Goal: Obtain resource: Obtain resource

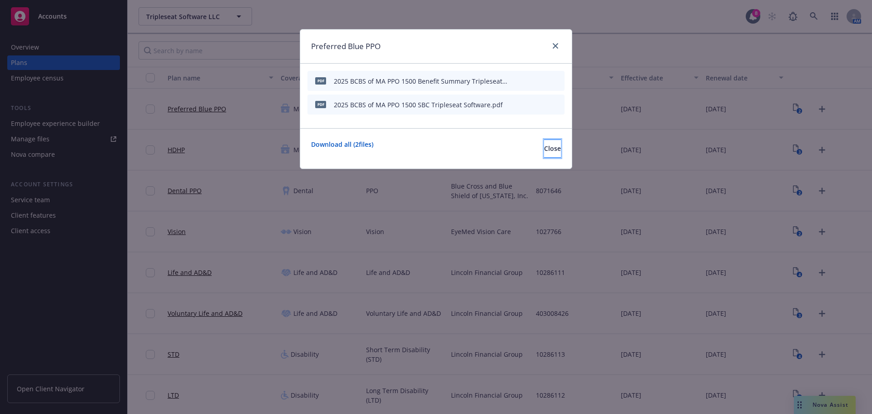
click at [544, 153] on button "Close" at bounding box center [552, 148] width 17 height 18
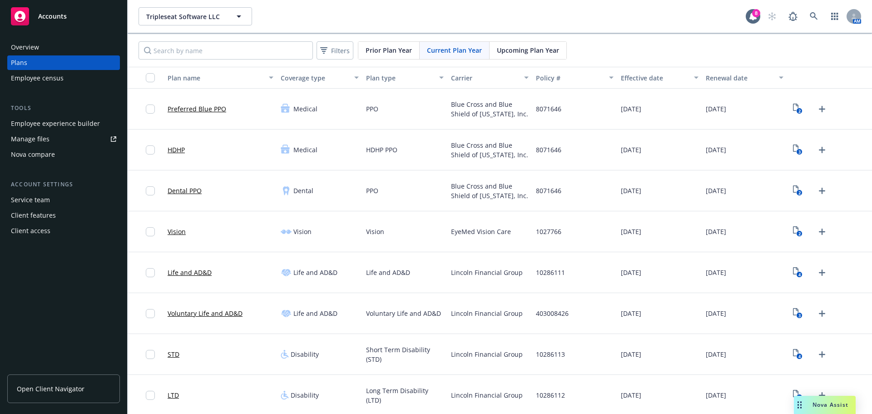
click at [64, 126] on div "Employee experience builder" at bounding box center [55, 123] width 89 height 15
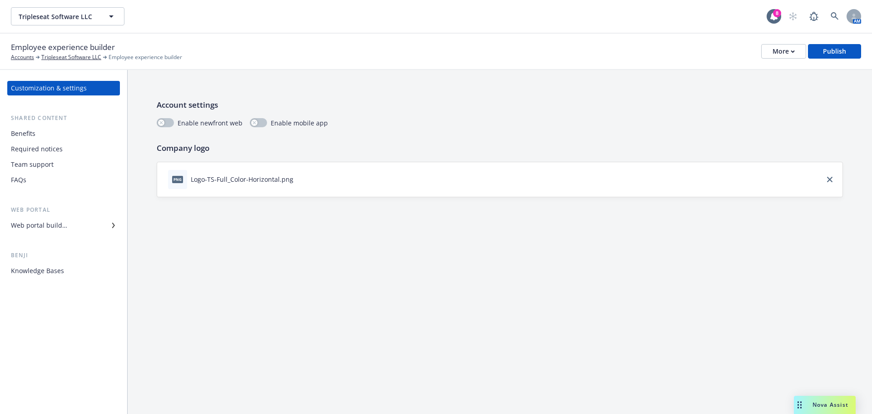
click at [32, 134] on div "Benefits" at bounding box center [23, 133] width 25 height 15
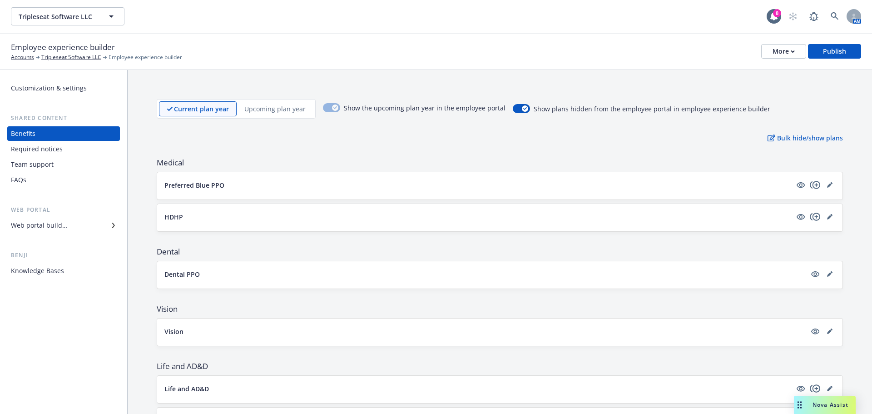
click at [22, 223] on div "Web portal builder" at bounding box center [39, 225] width 56 height 15
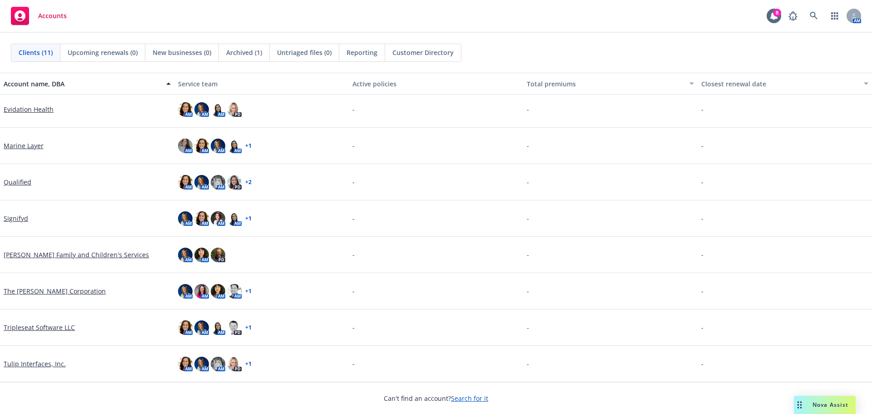
scroll to position [21, 0]
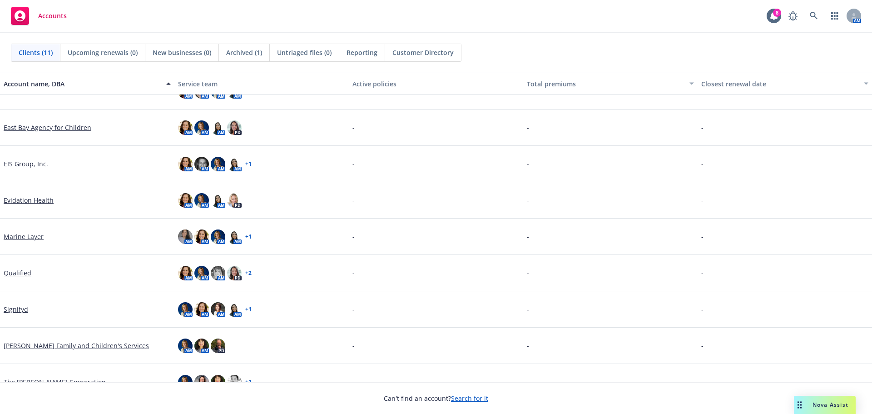
click at [14, 274] on link "Qualified" at bounding box center [18, 273] width 28 height 10
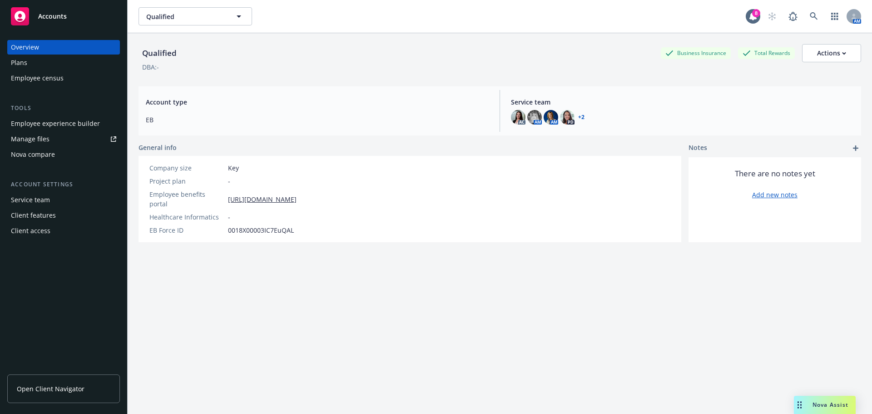
click at [63, 122] on div "Employee experience builder" at bounding box center [55, 123] width 89 height 15
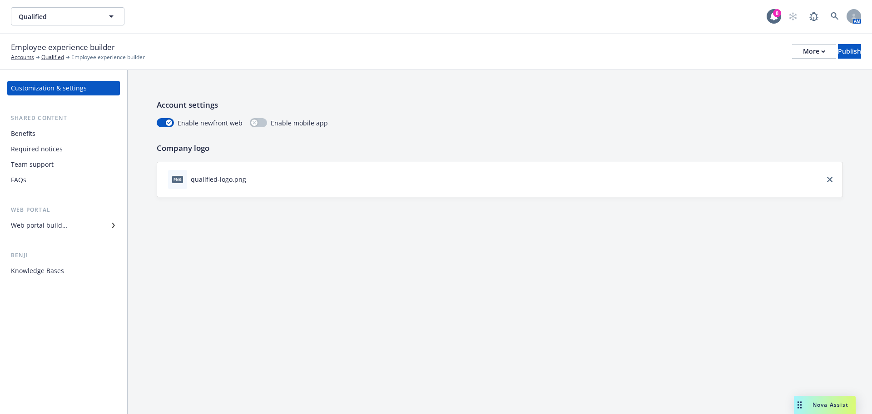
click at [42, 222] on div "Web portal builder" at bounding box center [39, 225] width 56 height 15
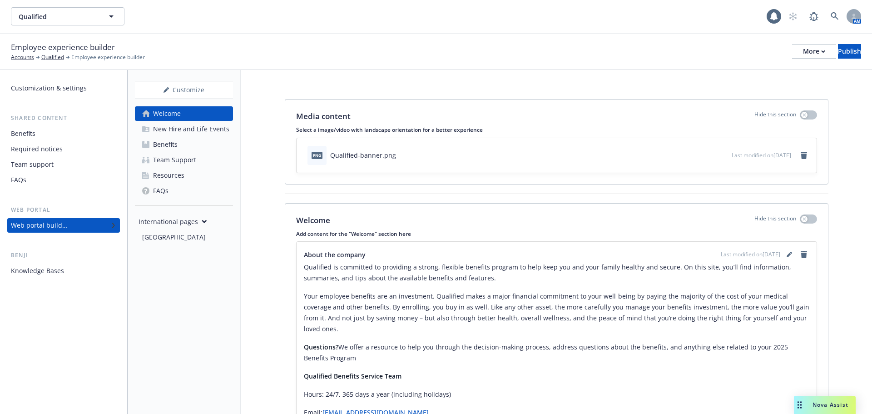
click at [189, 129] on div "New Hire and Life Events" at bounding box center [191, 129] width 76 height 15
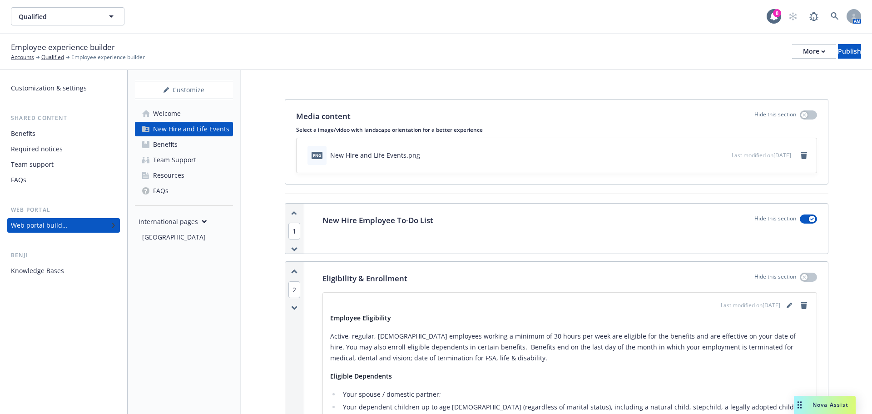
click at [157, 128] on div "New Hire and Life Events" at bounding box center [191, 129] width 76 height 15
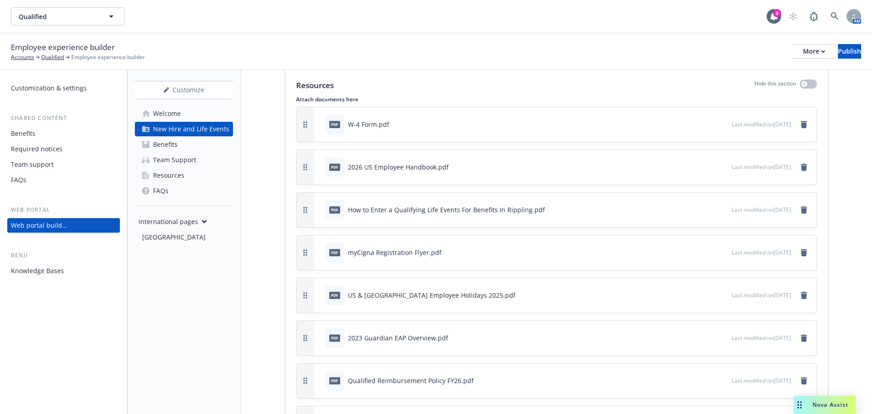
scroll to position [1544, 0]
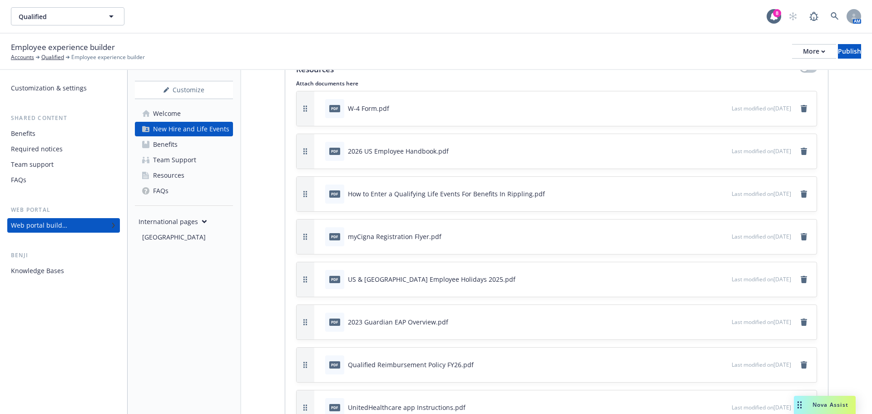
click at [719, 151] on icon "preview file" at bounding box center [723, 150] width 8 height 6
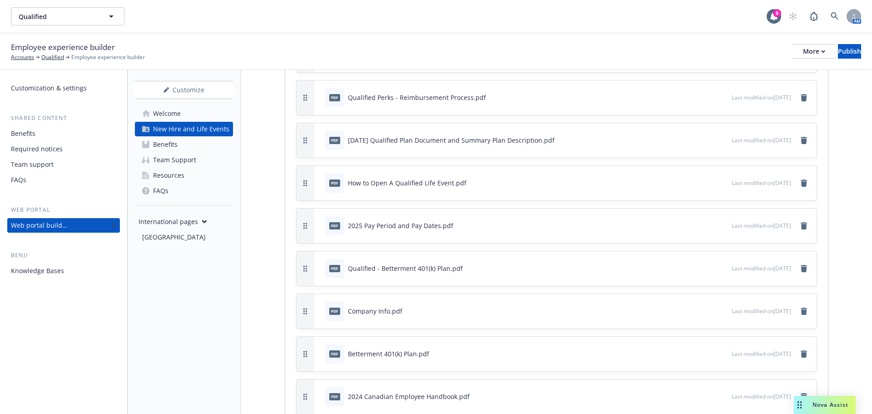
scroll to position [1998, 0]
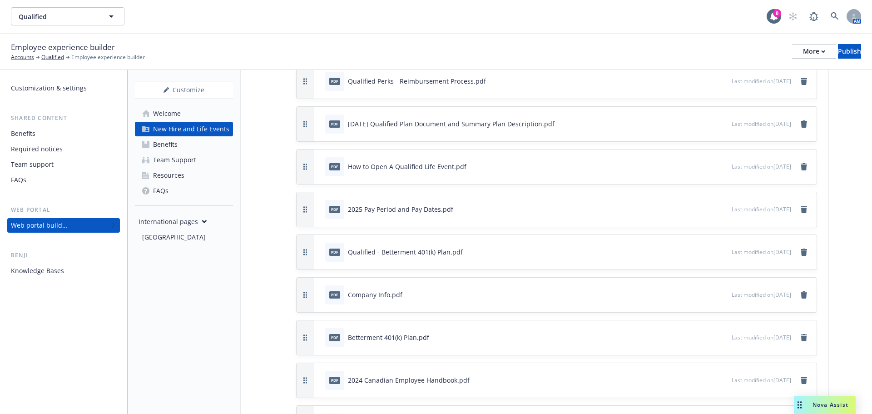
click at [375, 295] on div "Company Info.pdf" at bounding box center [375, 295] width 54 height 10
click at [719, 293] on icon "preview file" at bounding box center [723, 294] width 8 height 6
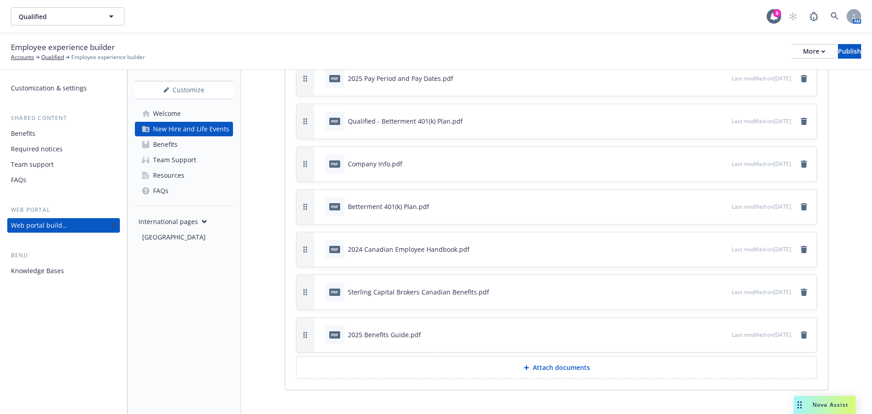
scroll to position [2134, 0]
